Goal: Task Accomplishment & Management: Use online tool/utility

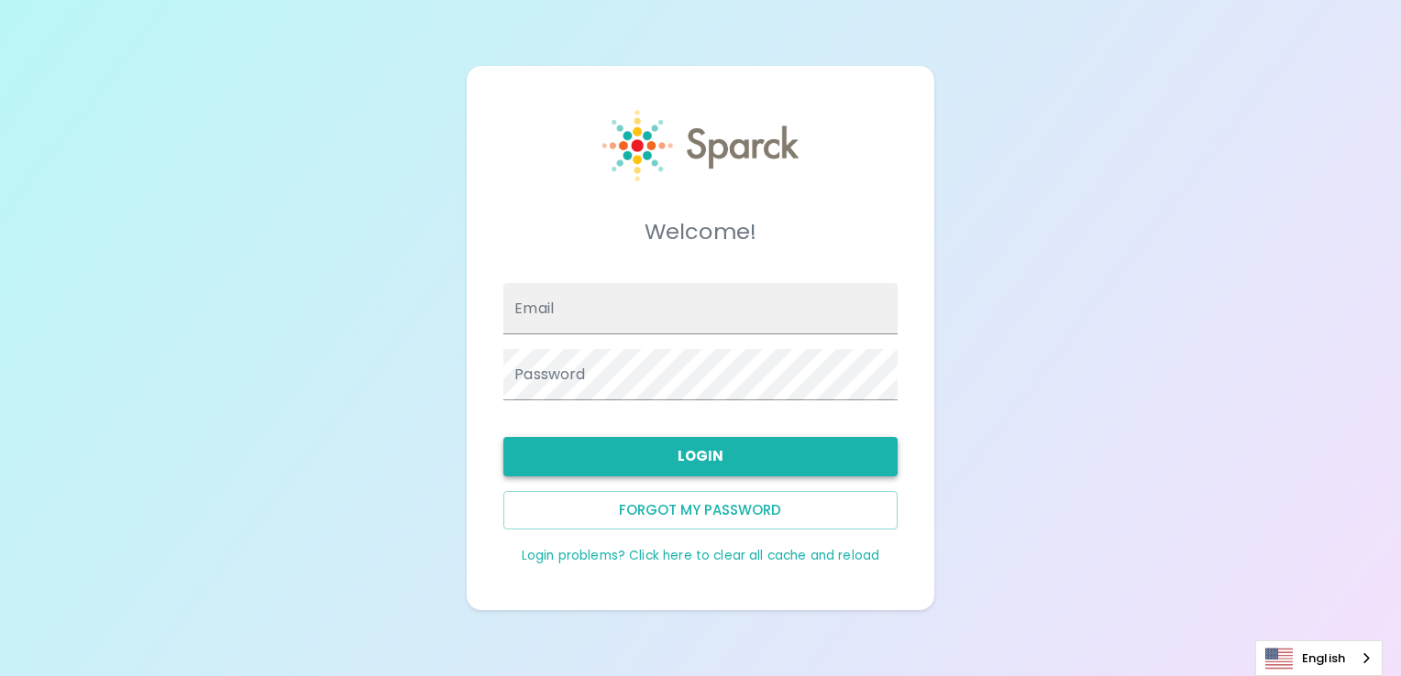
type input "[EMAIL_ADDRESS][DOMAIN_NAME]"
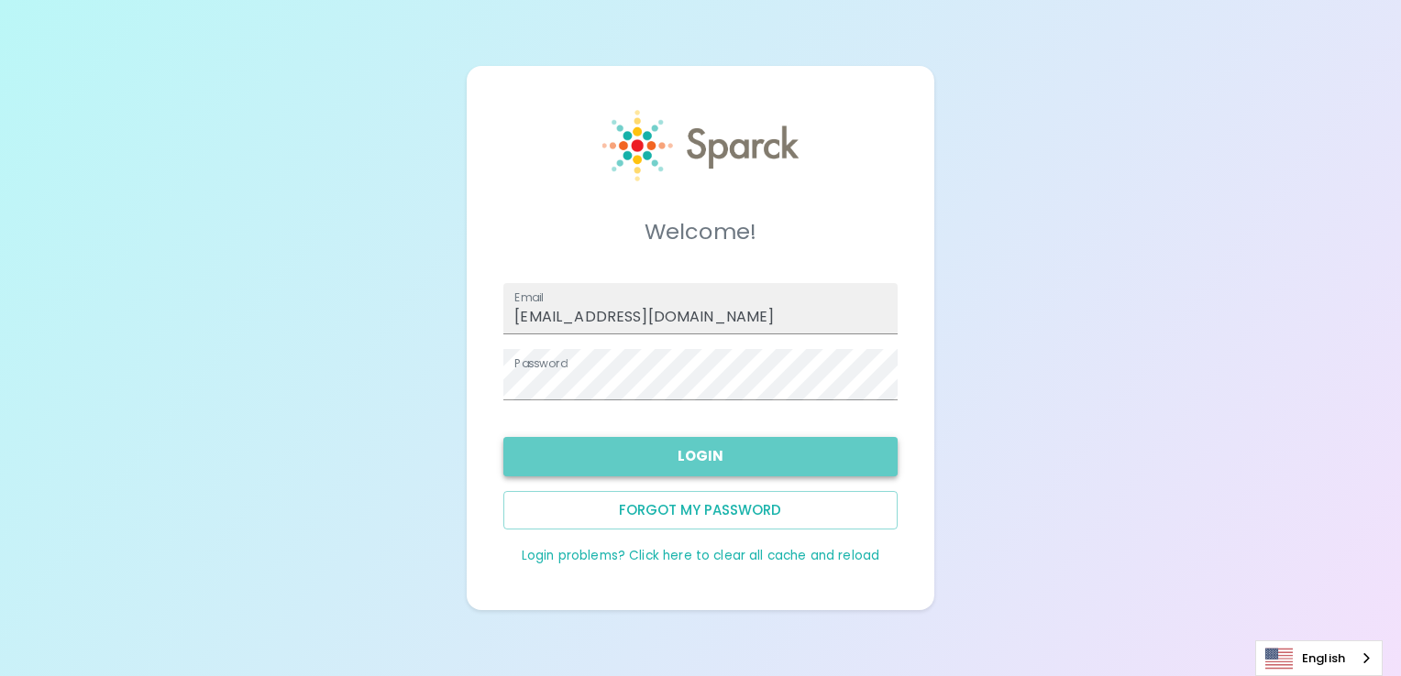
click at [758, 456] on button "Login" at bounding box center [699, 456] width 393 height 38
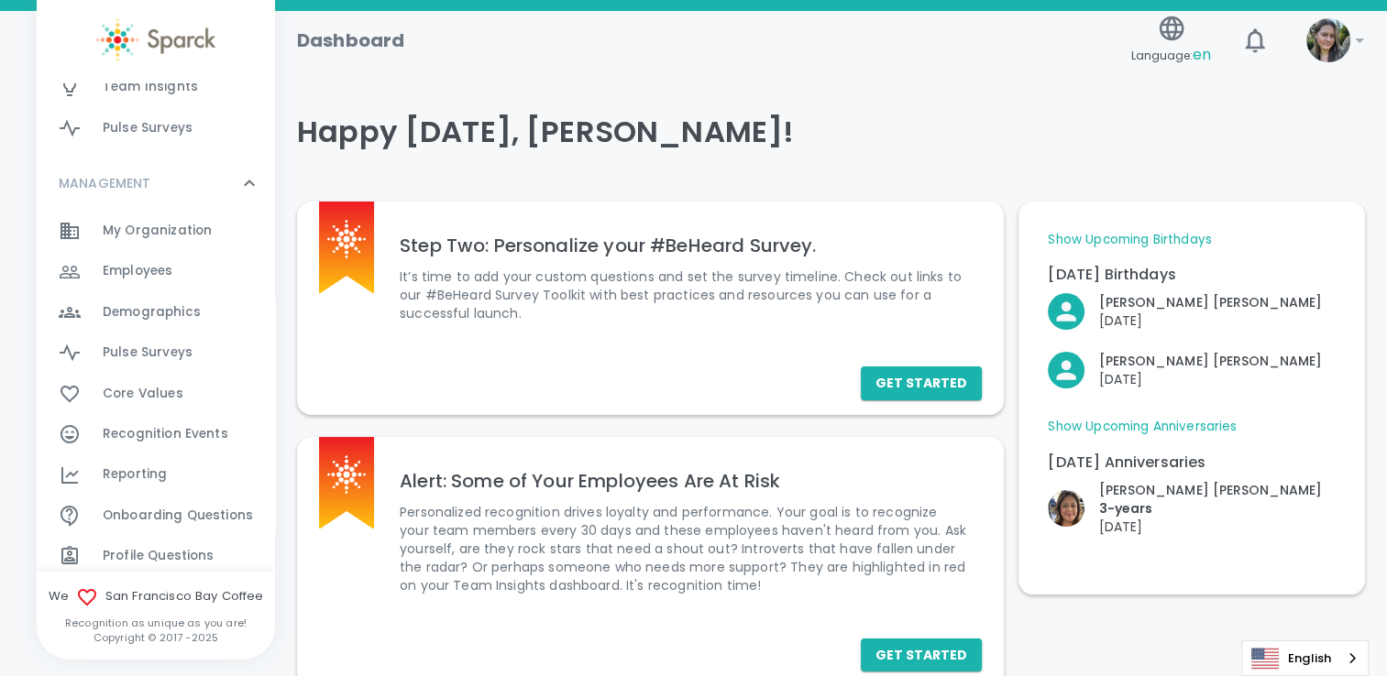
scroll to position [367, 0]
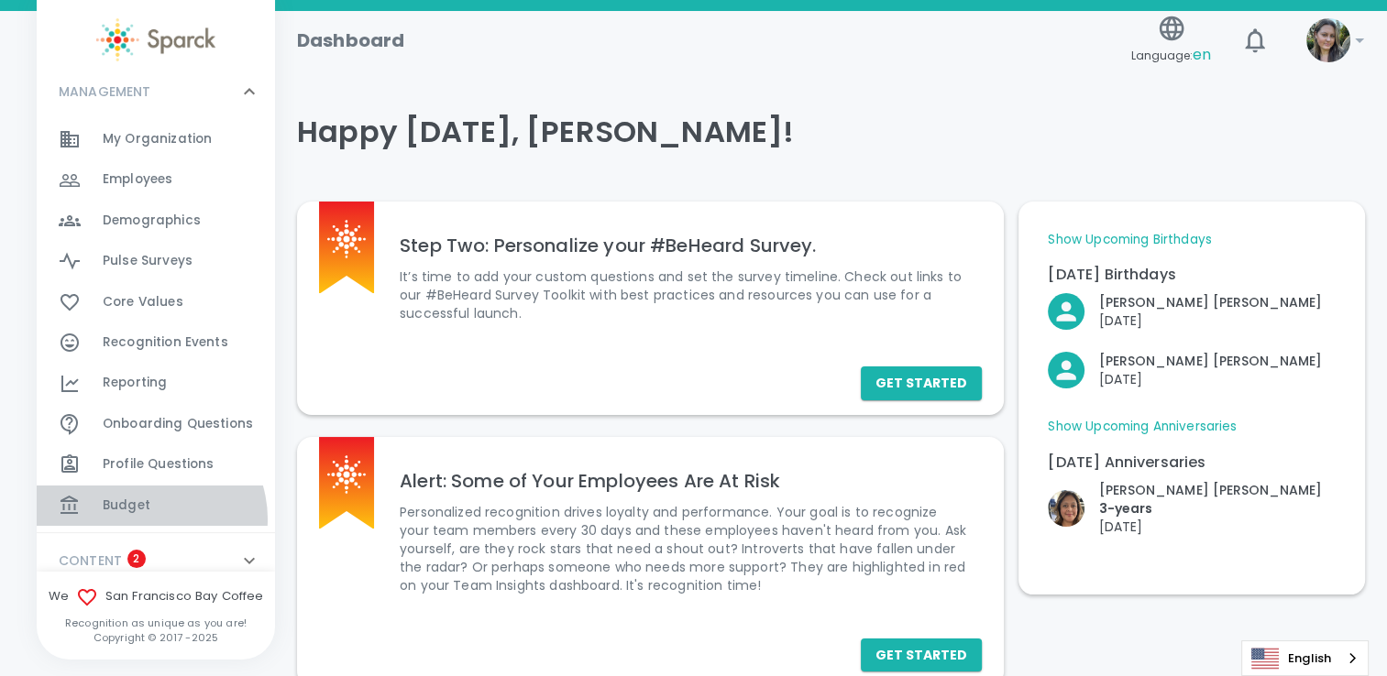
click at [147, 520] on div "Budget 0" at bounding box center [156, 506] width 238 height 40
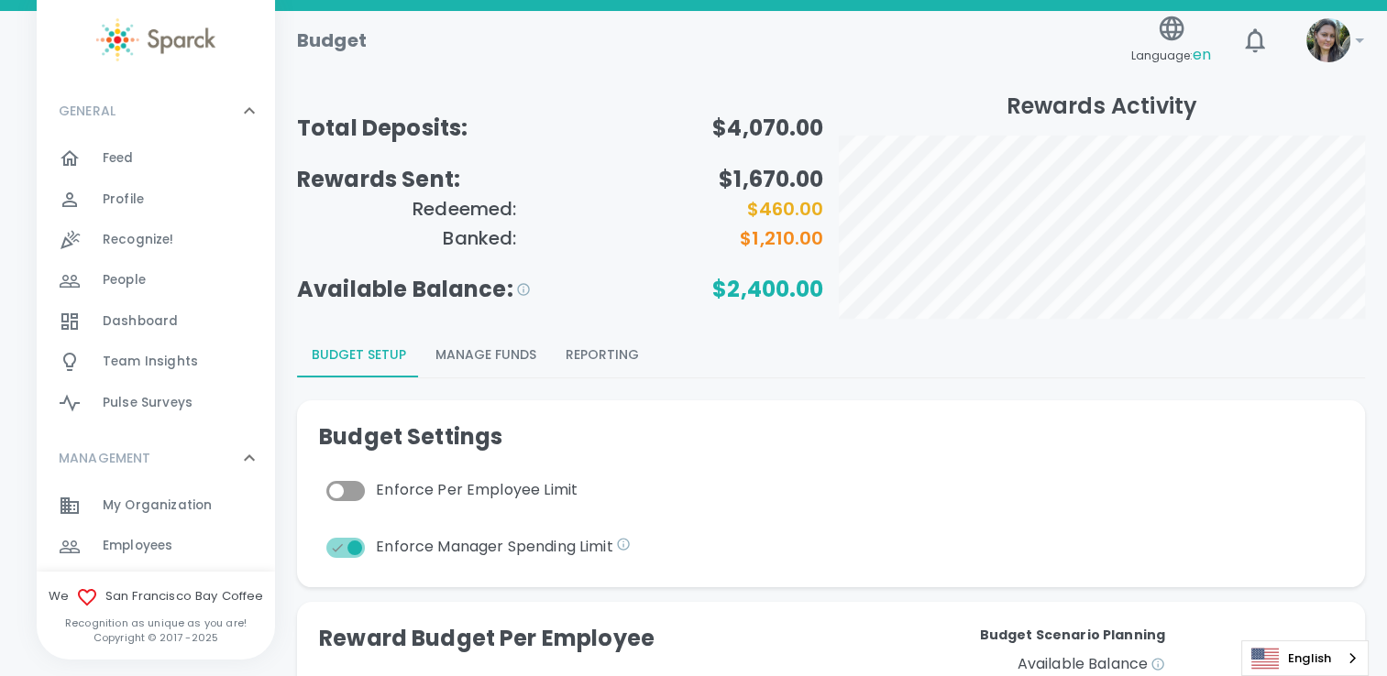
click at [623, 358] on button "Reporting" at bounding box center [602, 356] width 103 height 44
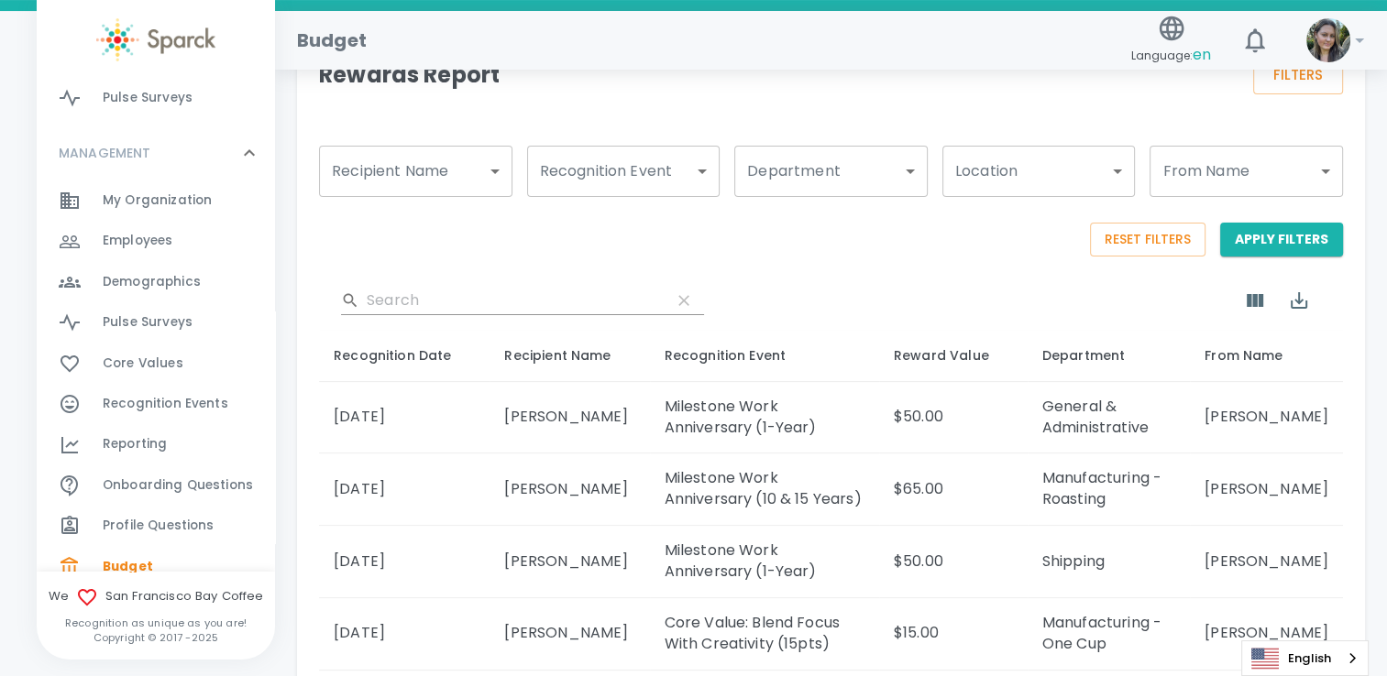
scroll to position [346, 0]
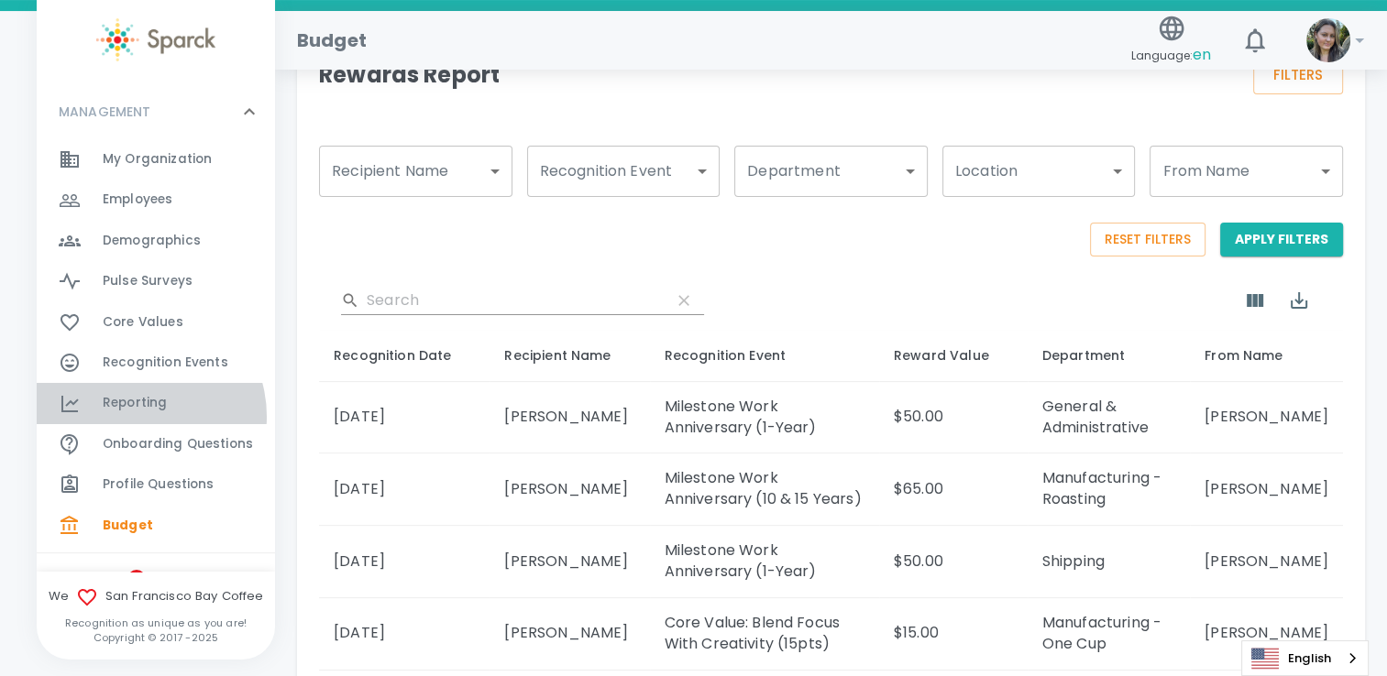
click at [136, 416] on div "Reporting 0" at bounding box center [156, 403] width 238 height 40
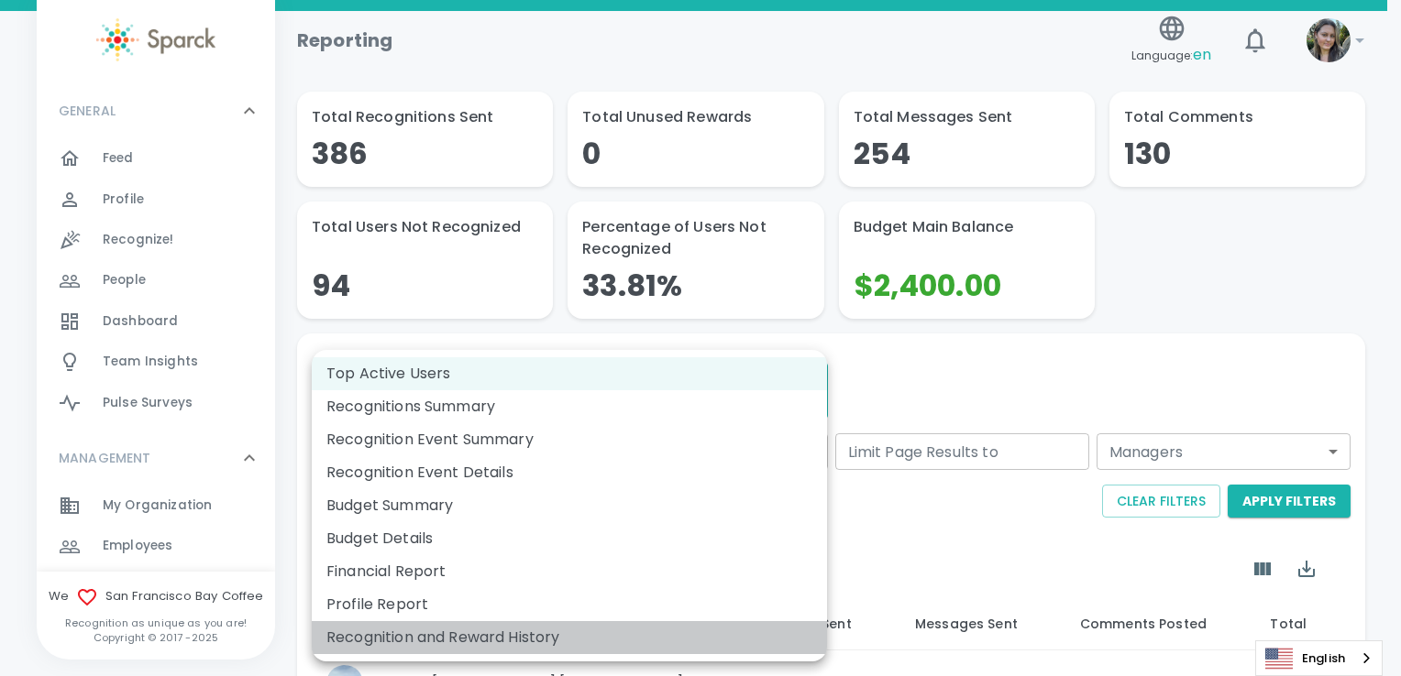
click at [448, 639] on li "Recognition and Reward History" at bounding box center [569, 637] width 515 height 33
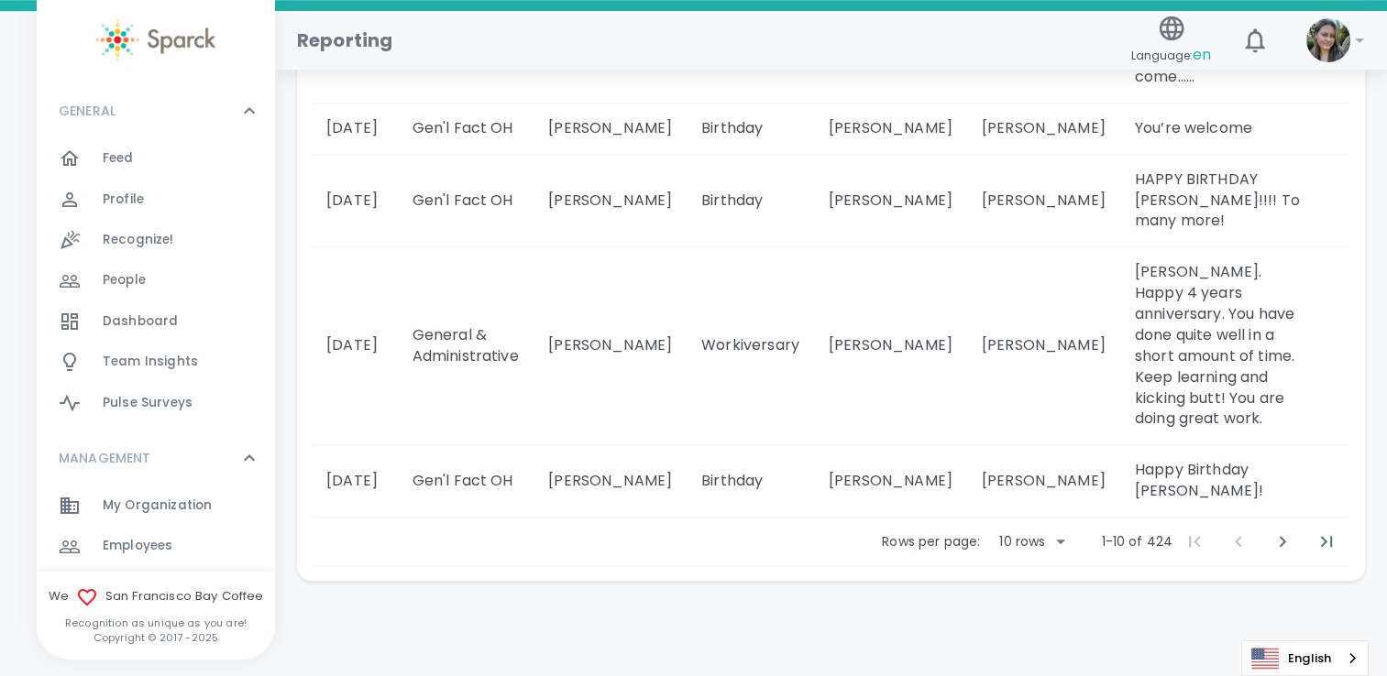
scroll to position [2073, 0]
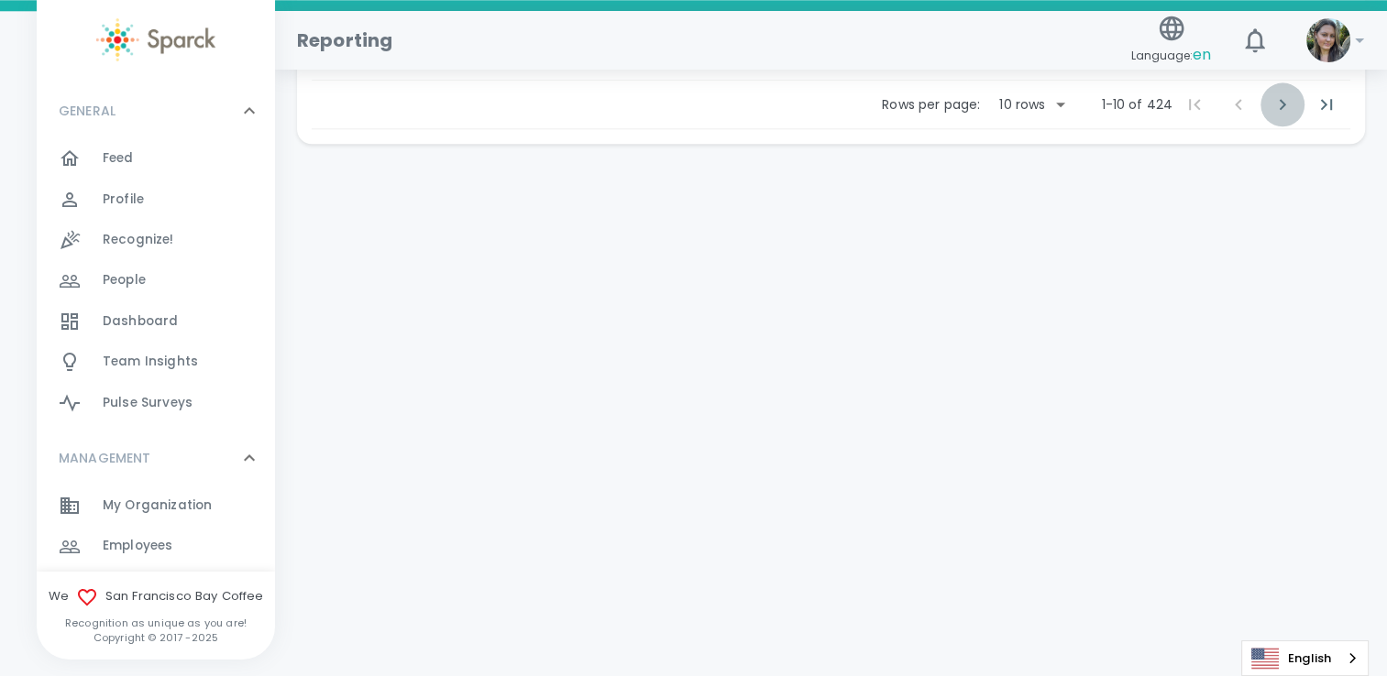
click at [1289, 115] on icon "Next Page" at bounding box center [1282, 104] width 22 height 22
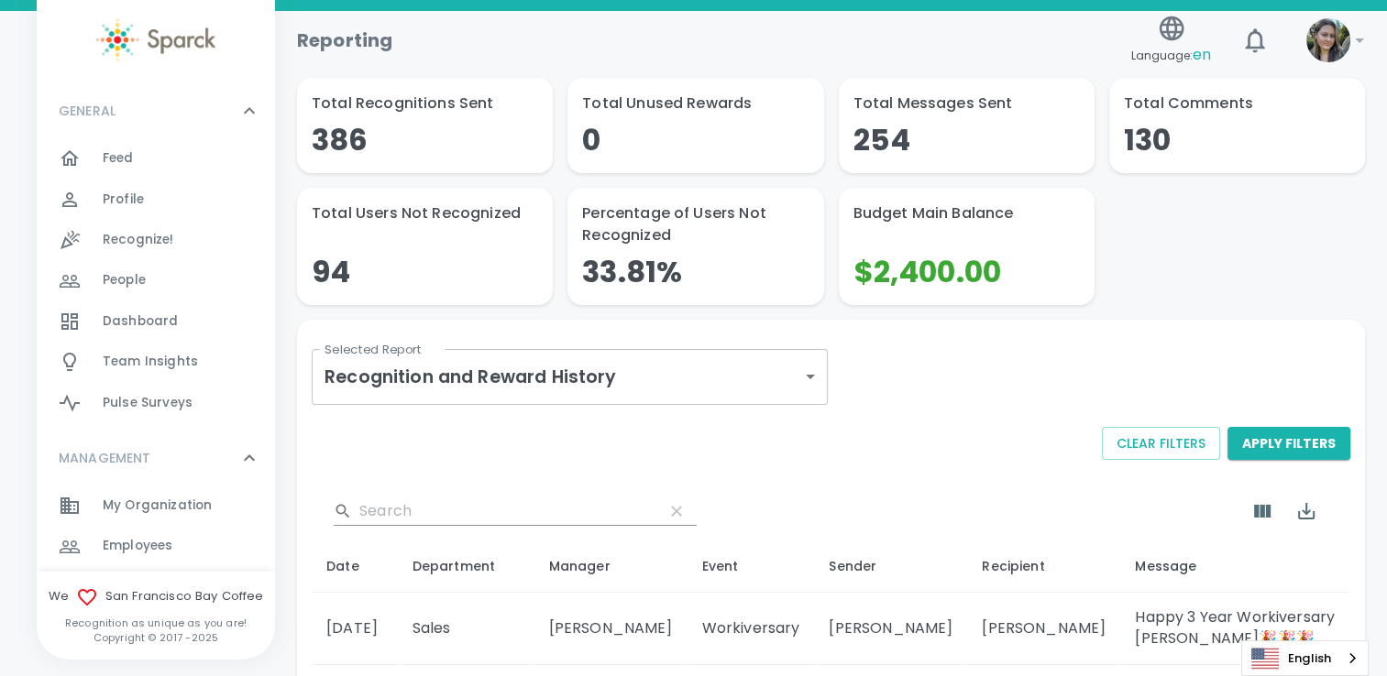
scroll to position [0, 0]
